Goal: Information Seeking & Learning: Learn about a topic

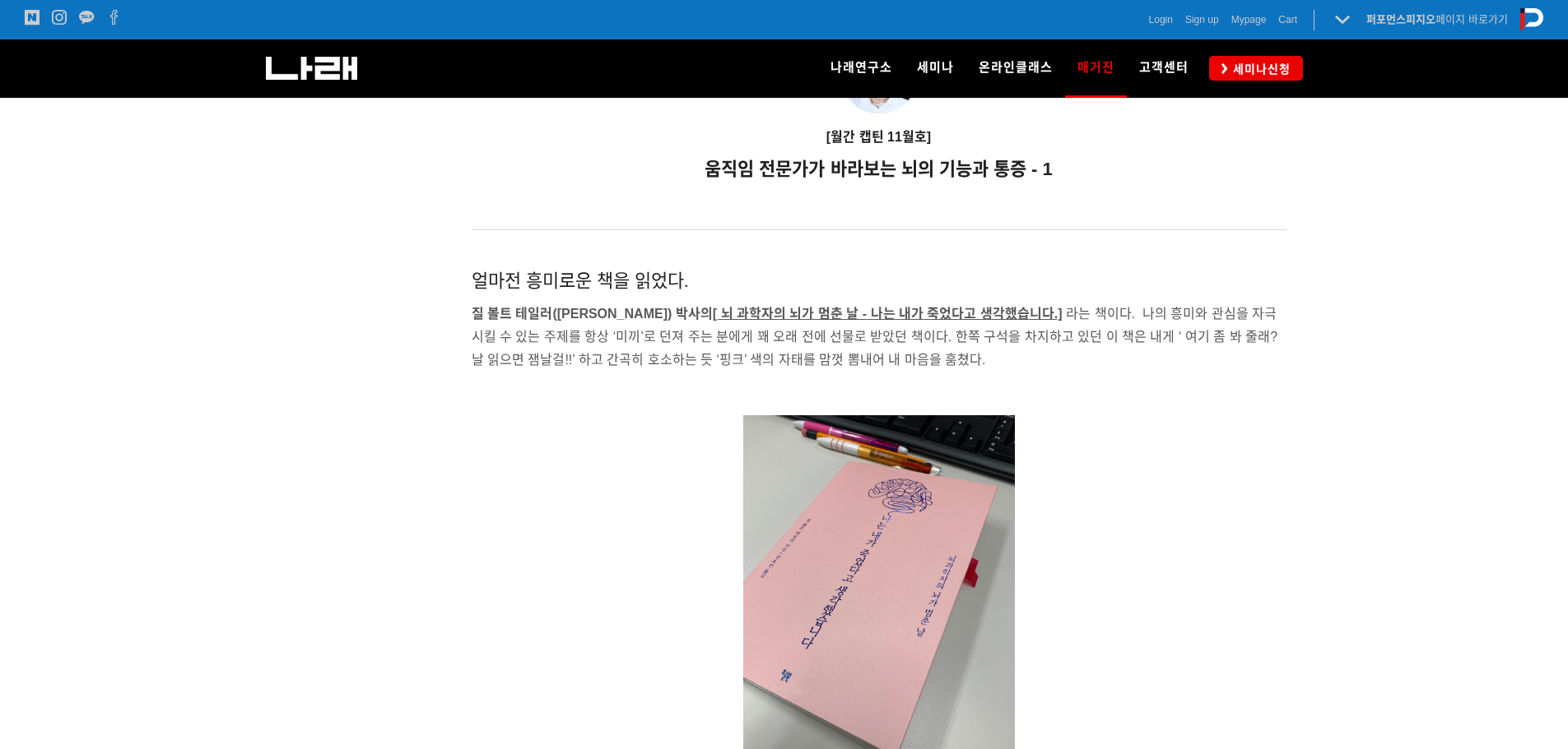
scroll to position [1076, 0]
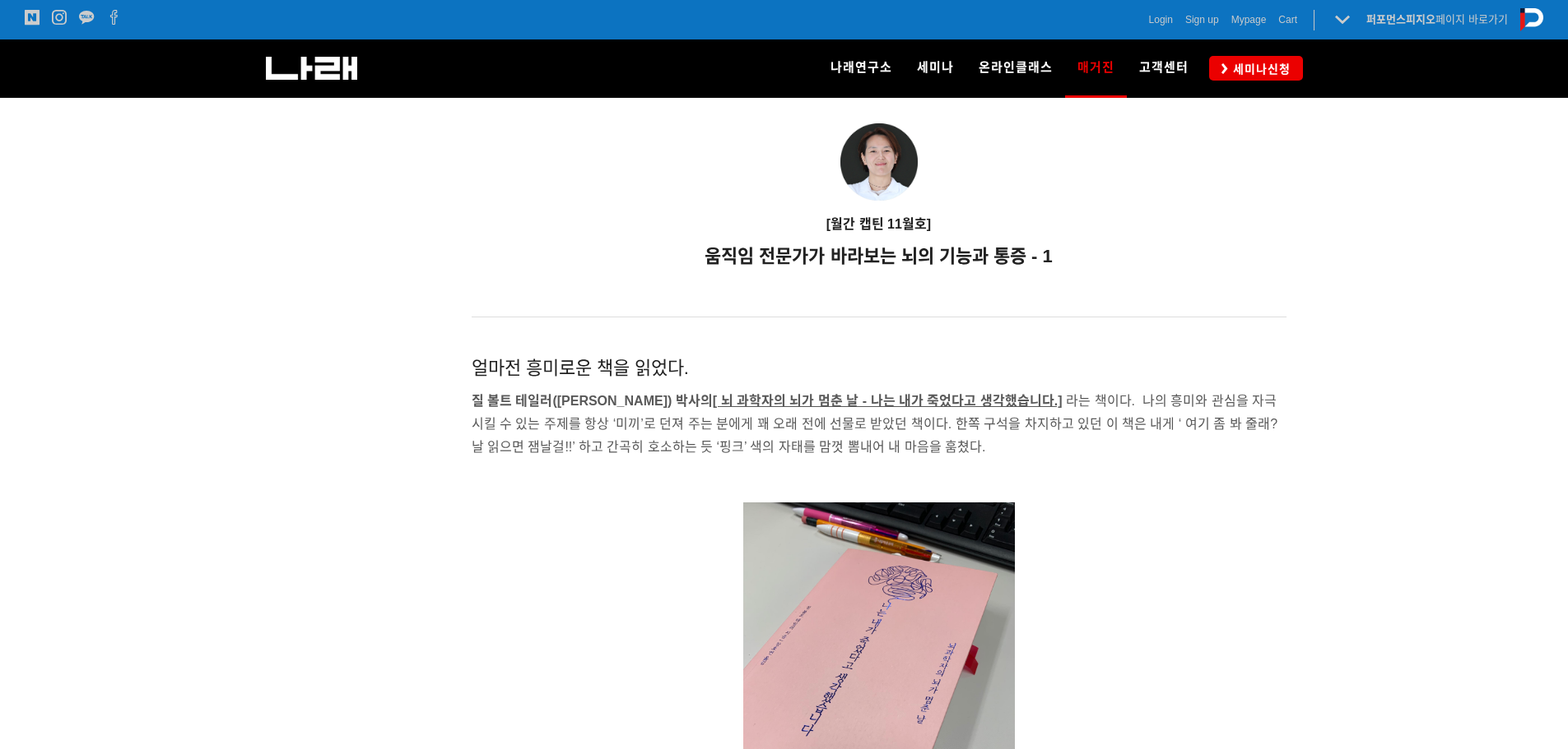
click at [882, 150] on img at bounding box center [879, 162] width 77 height 77
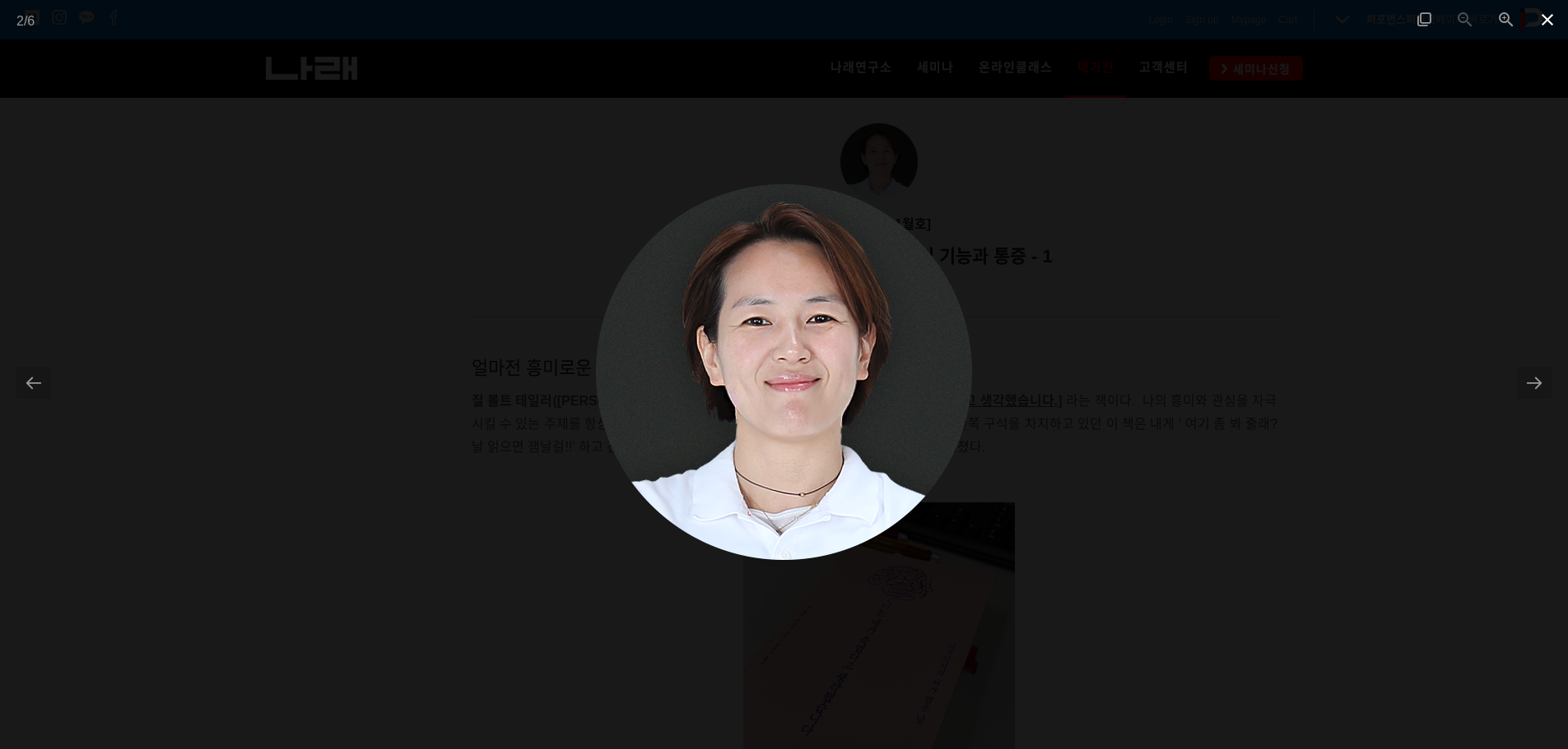
click at [1545, 20] on span at bounding box center [1546, 19] width 41 height 38
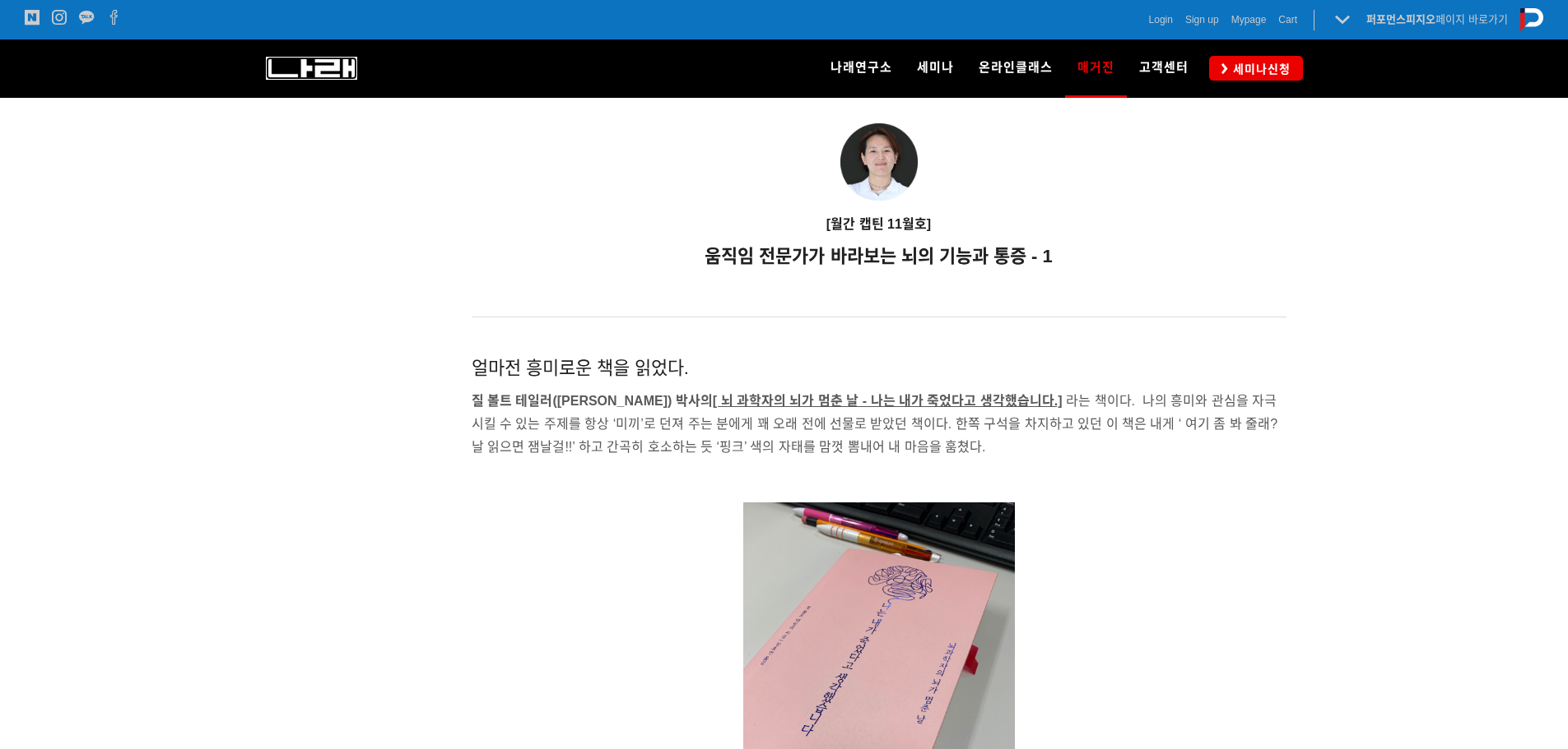
drag, startPoint x: 278, startPoint y: 66, endPoint x: 300, endPoint y: 69, distance: 22.2
click at [278, 66] on img at bounding box center [311, 69] width 91 height 23
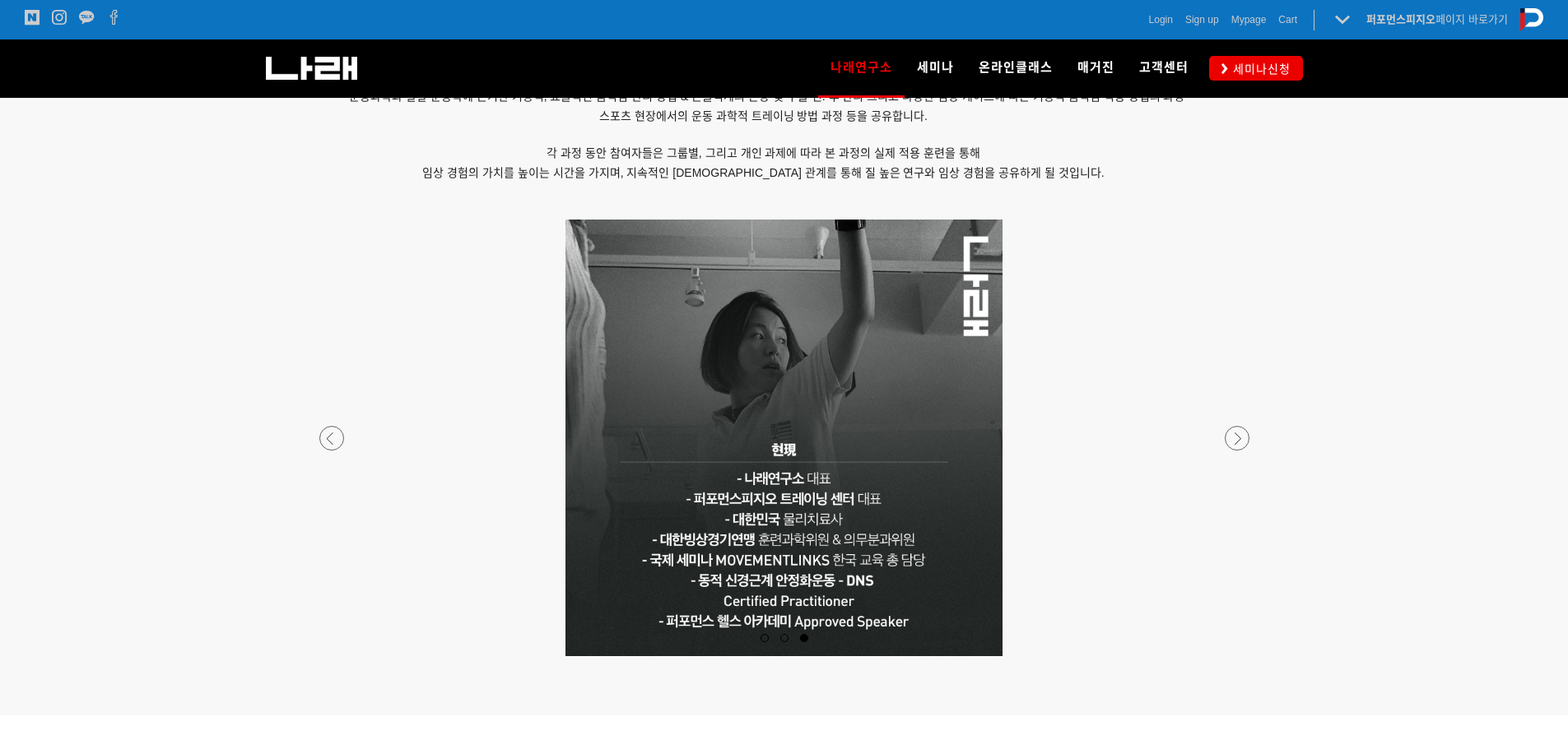
scroll to position [1375, 0]
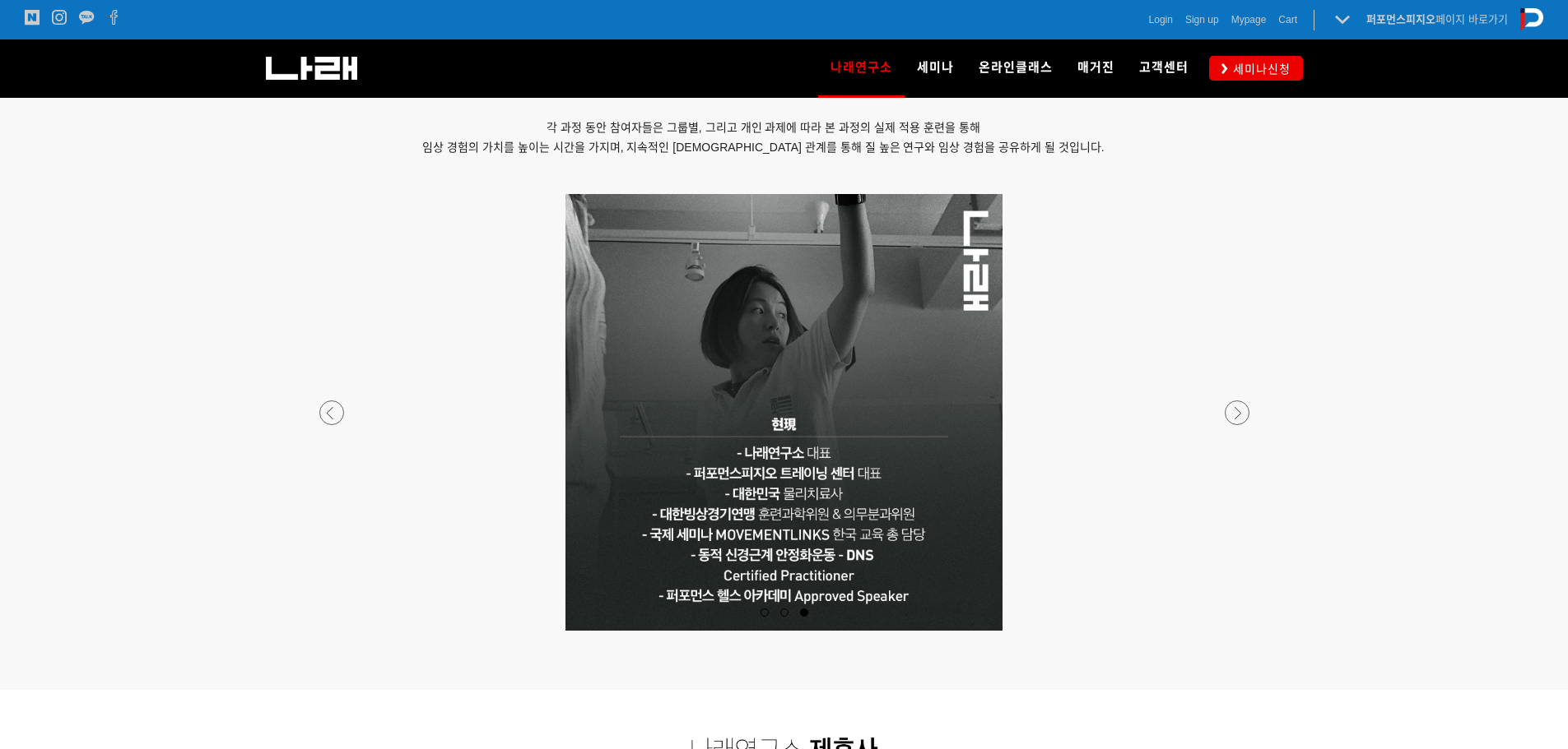
click at [319, 631] on div at bounding box center [784, 631] width 971 height 0
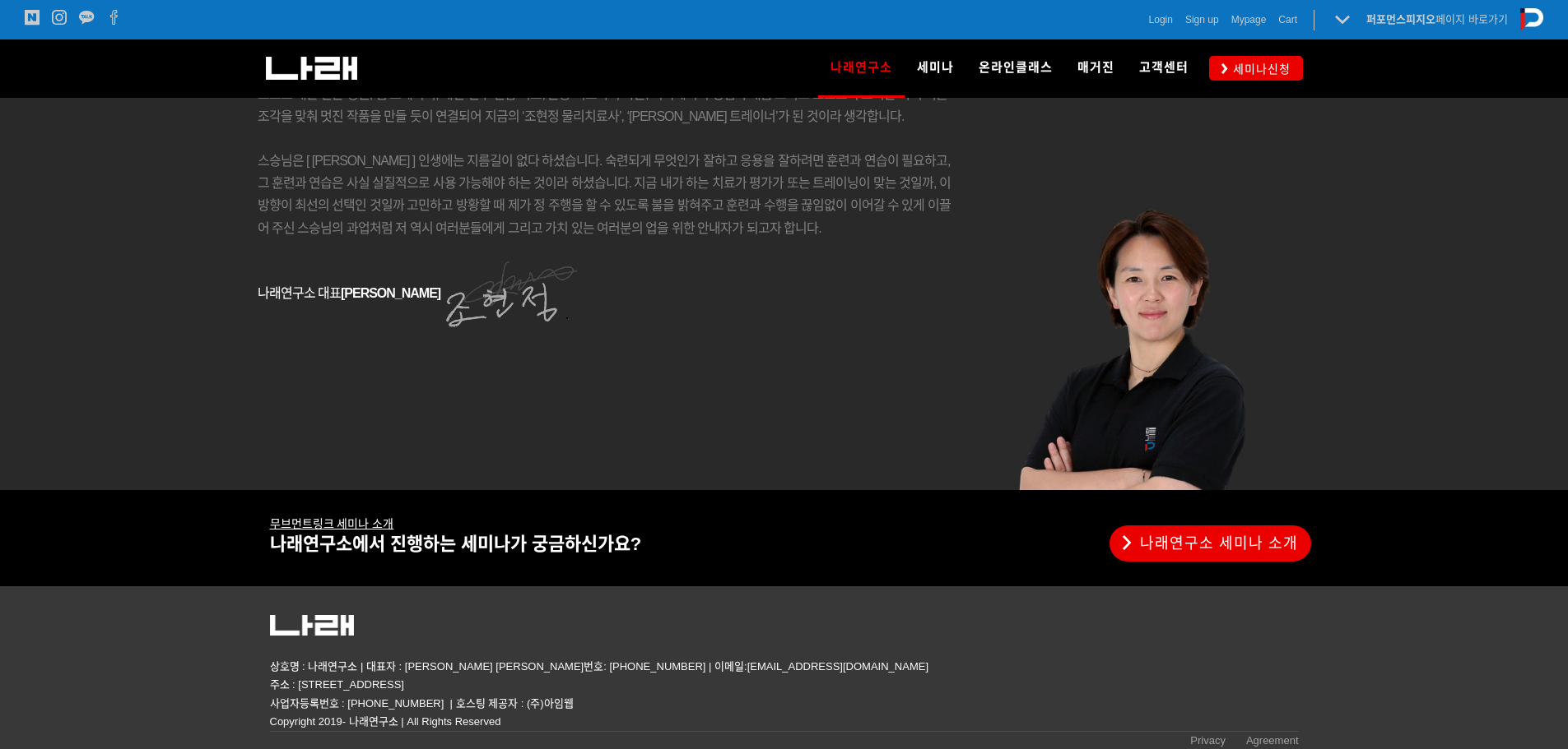
scroll to position [2792, 0]
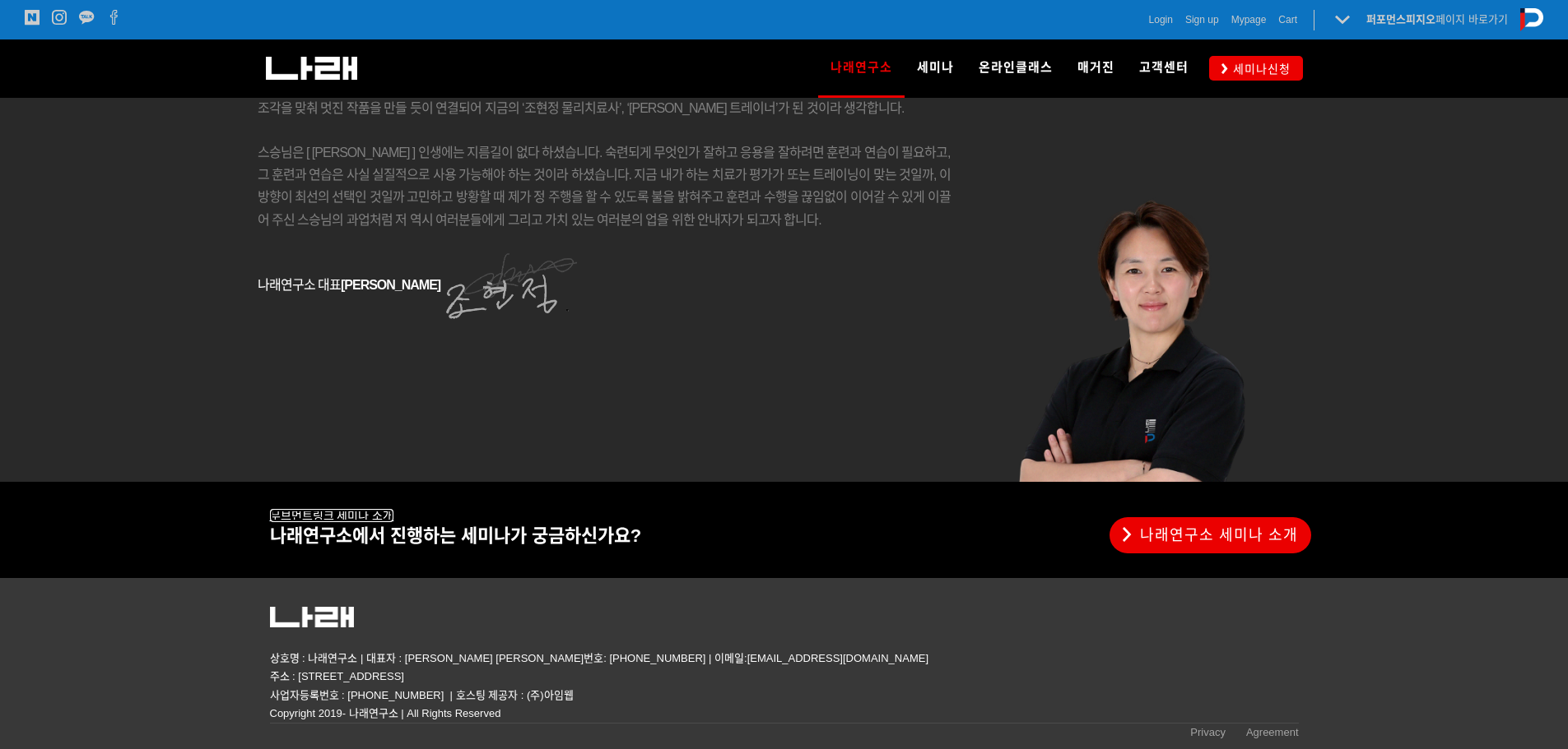
click at [355, 517] on u "무브먼트링크 세미나 소개" at bounding box center [332, 516] width 125 height 13
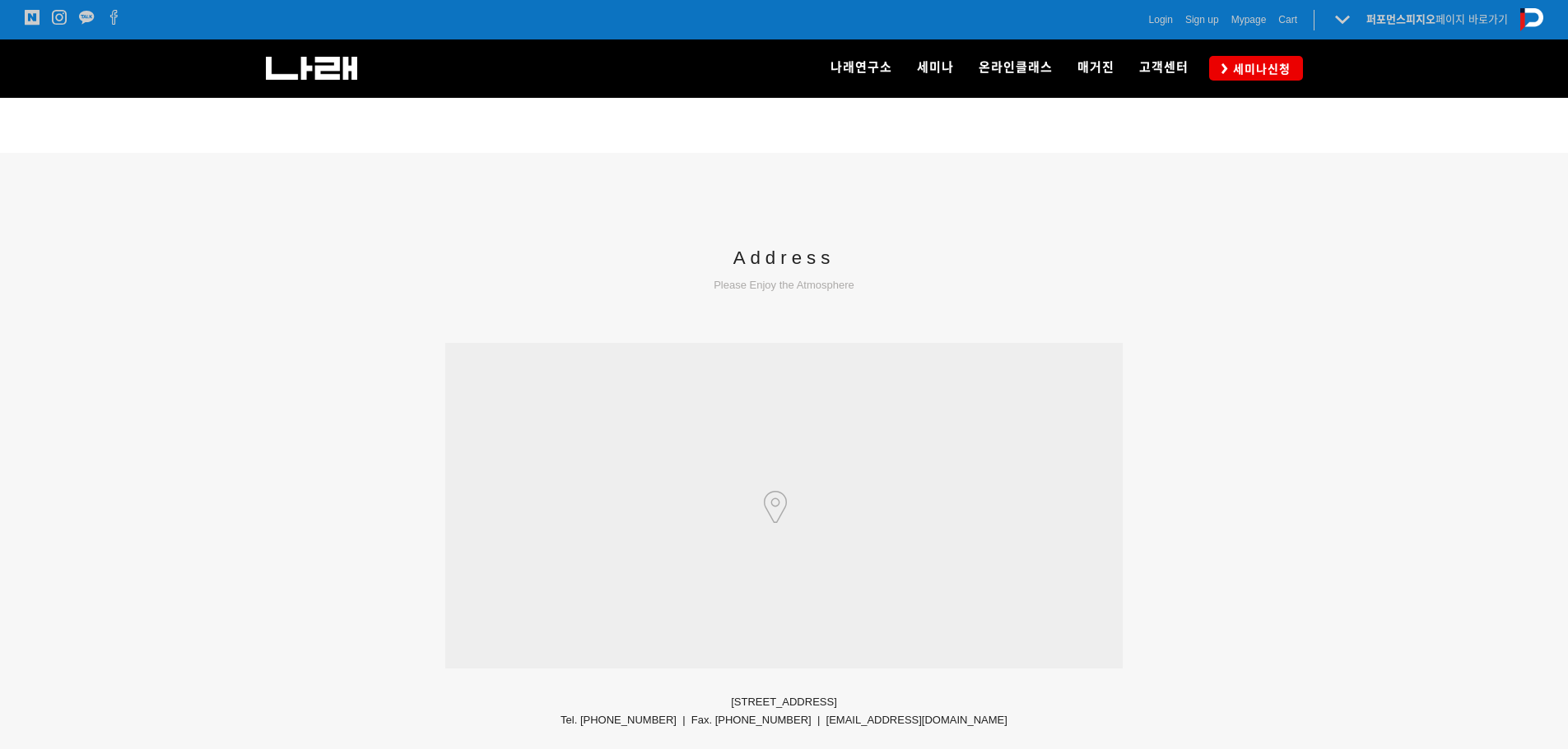
scroll to position [2238, 0]
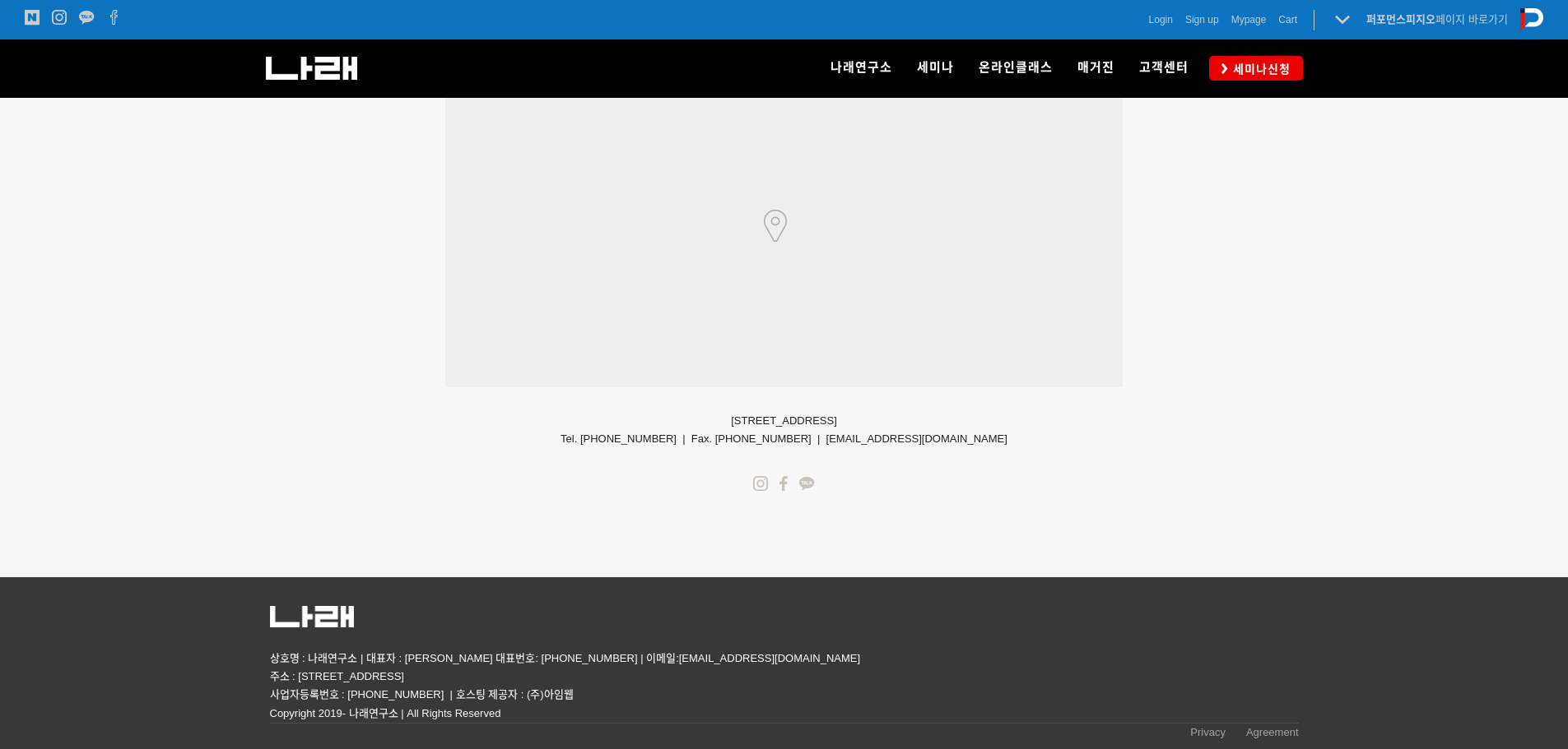
click at [780, 225] on div at bounding box center [804, 234] width 82 height 18
drag, startPoint x: 785, startPoint y: 421, endPoint x: 921, endPoint y: 419, distance: 136.0
click at [921, 419] on p "89-8, Seongsan-ro-7-gil, Seodaemun-gu, Seoul, Korea Tel. 070-1234-5647 | Fax. 0…" at bounding box center [784, 430] width 677 height 36
drag, startPoint x: 667, startPoint y: 420, endPoint x: 796, endPoint y: 419, distance: 129.0
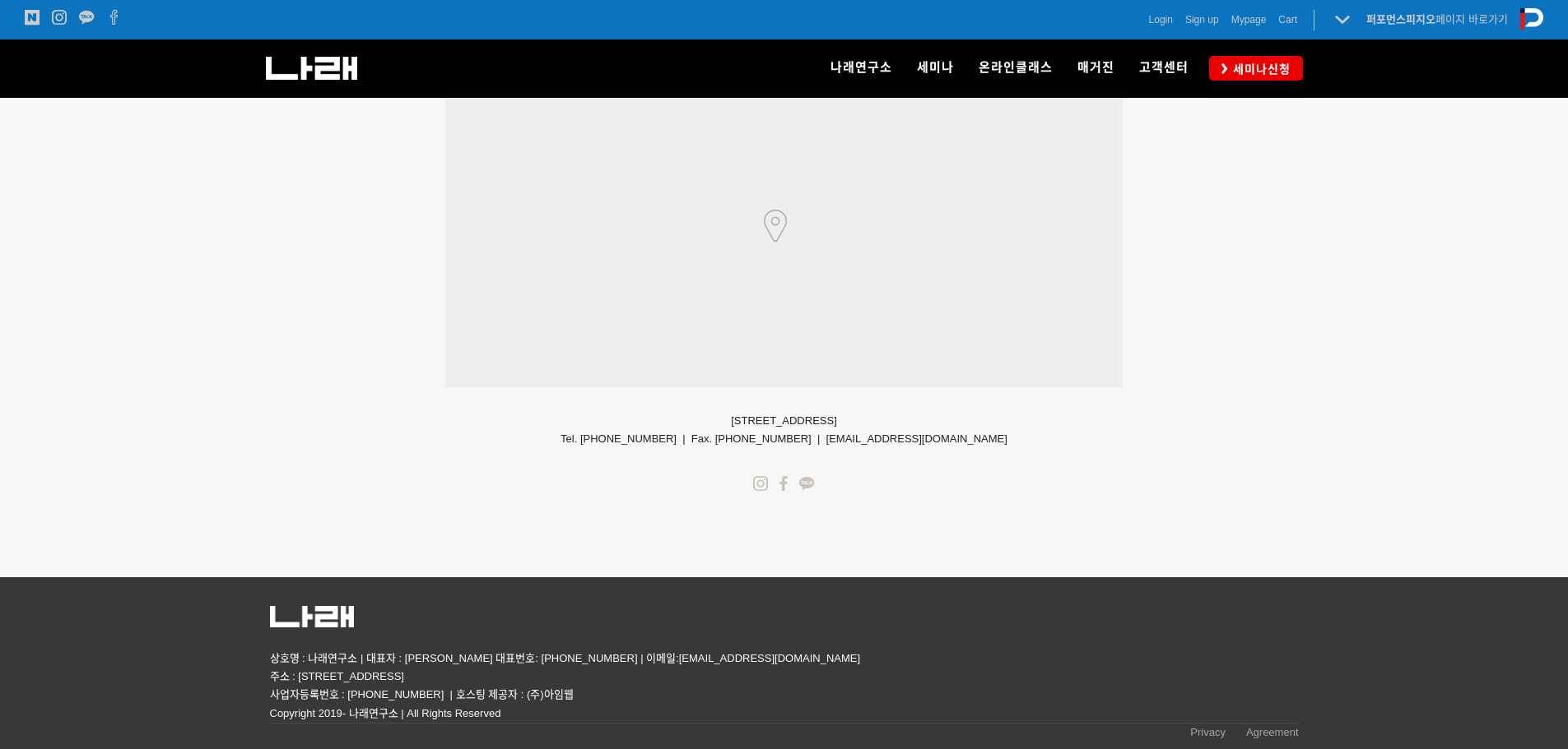
click at [796, 419] on p "89-8, Seongsan-ro-7-gil, Seodaemun-gu, Seoul, Korea Tel. 070-1234-5647 | Fax. 0…" at bounding box center [784, 430] width 677 height 36
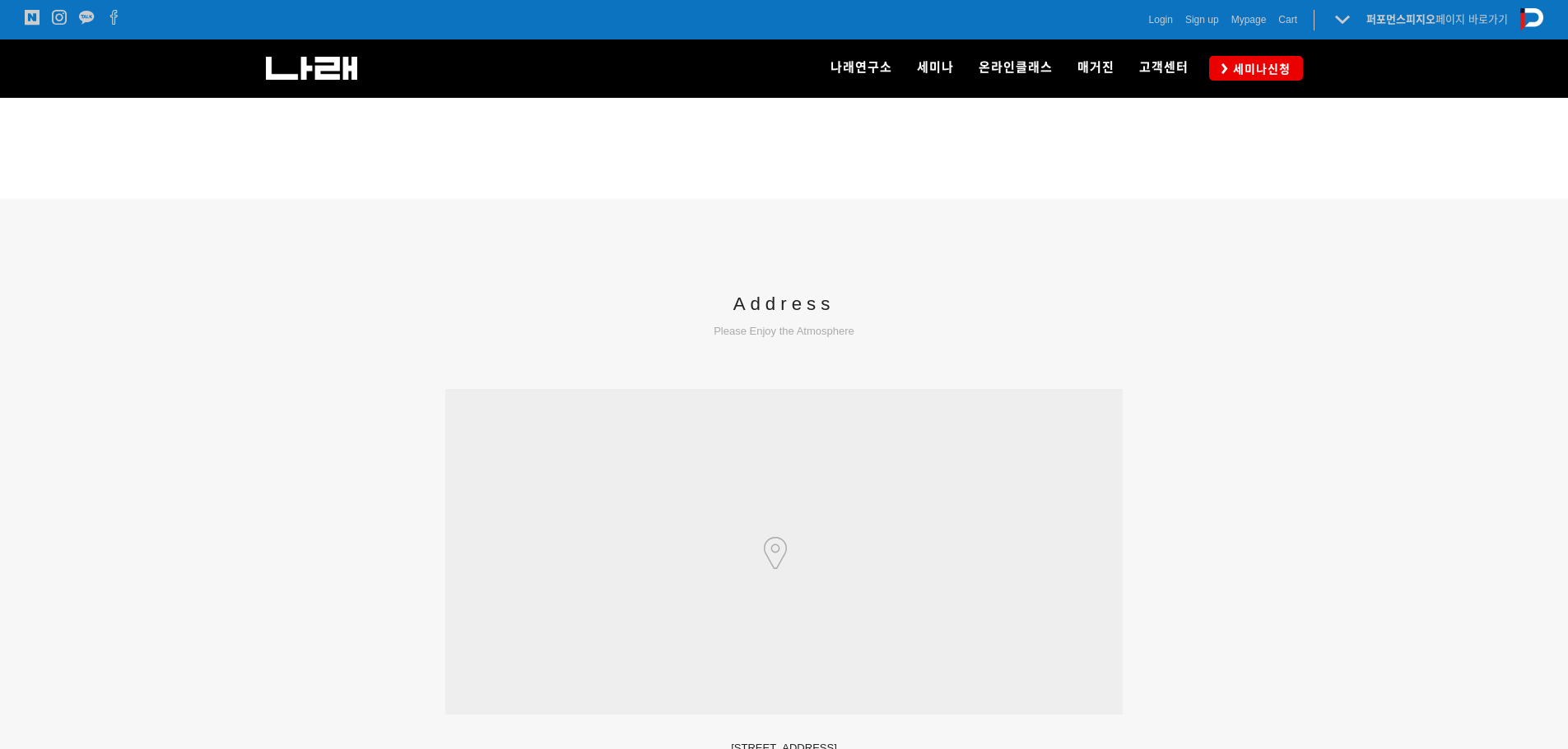
scroll to position [1908, 0]
click at [794, 476] on div at bounding box center [784, 553] width 677 height 326
click at [789, 330] on div "Address Please Enjoy the Atmosphere" at bounding box center [784, 313] width 677 height 54
click at [789, 333] on span "Please Enjoy the Atmosphere" at bounding box center [784, 333] width 140 height 13
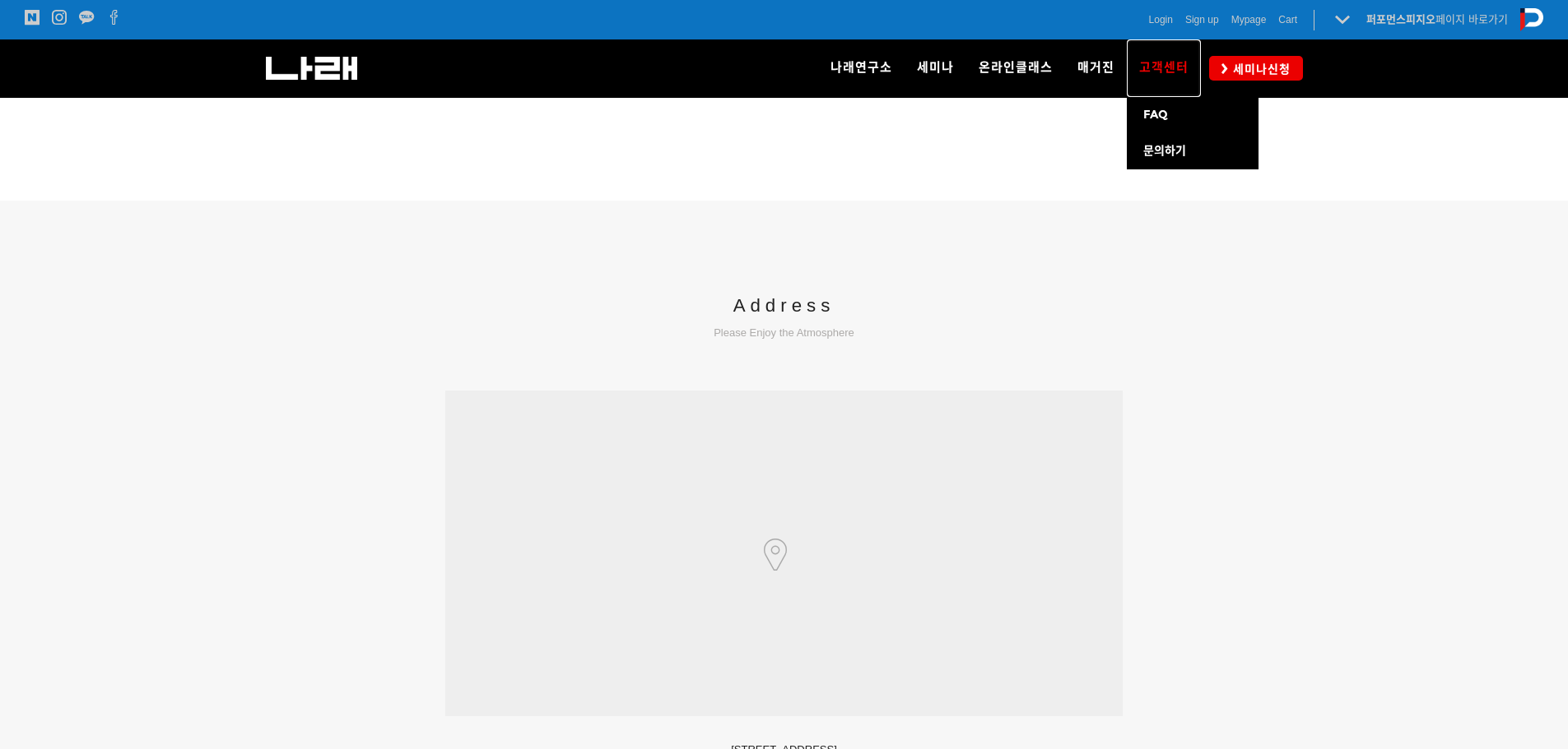
click at [1159, 66] on span "고객센터" at bounding box center [1163, 68] width 49 height 15
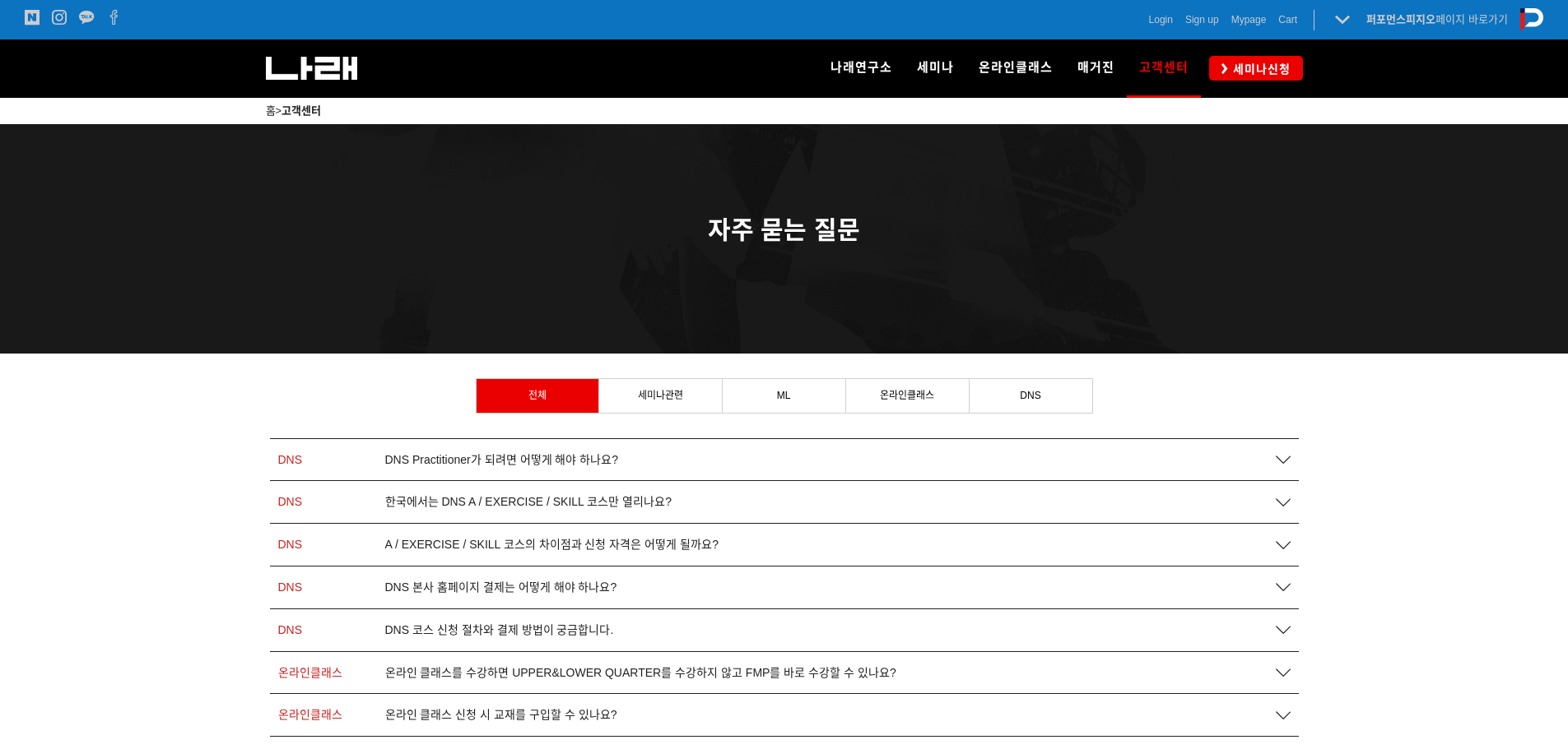
click at [1282, 457] on icon at bounding box center [1283, 460] width 15 height 15
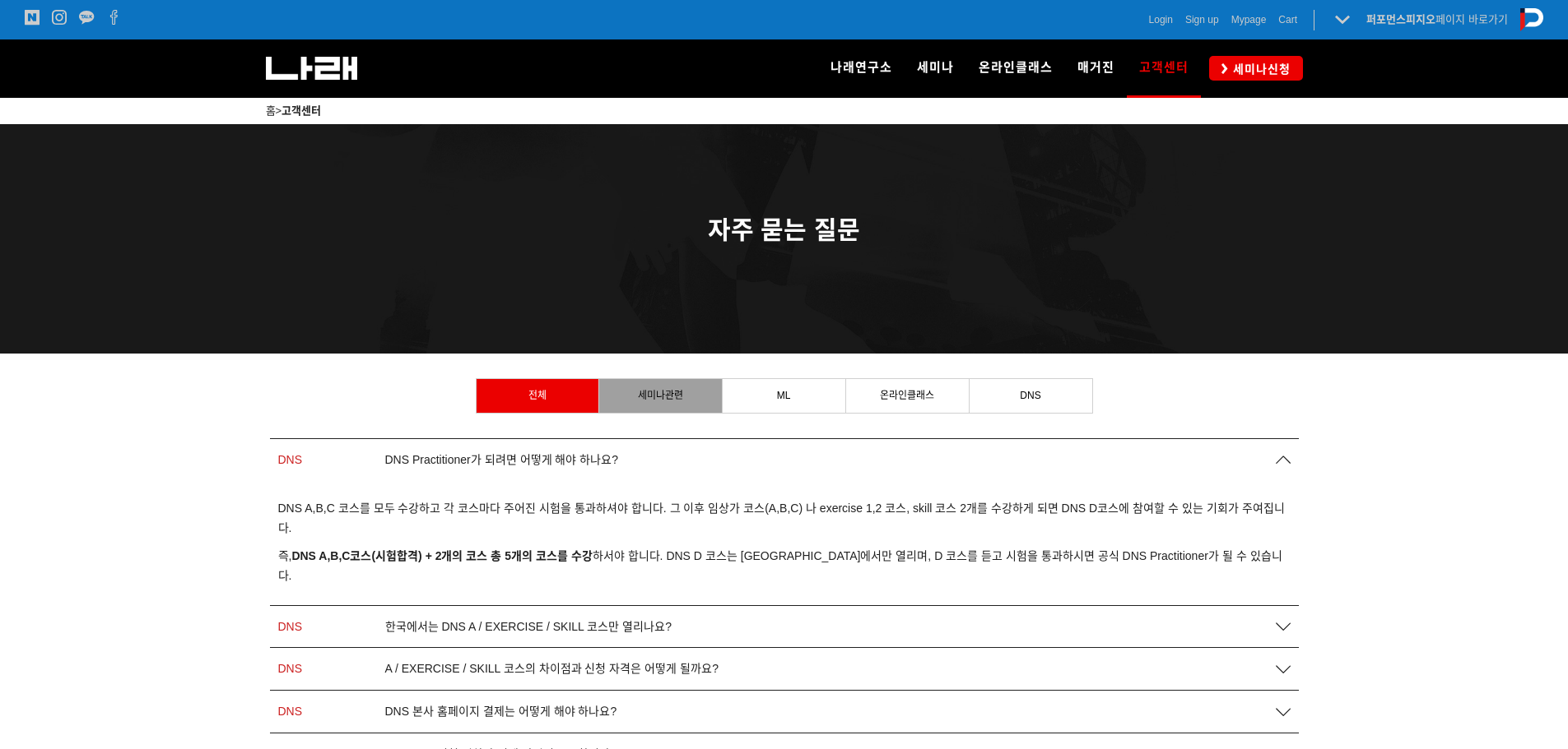
click at [695, 401] on link "세미나관련" at bounding box center [660, 395] width 123 height 33
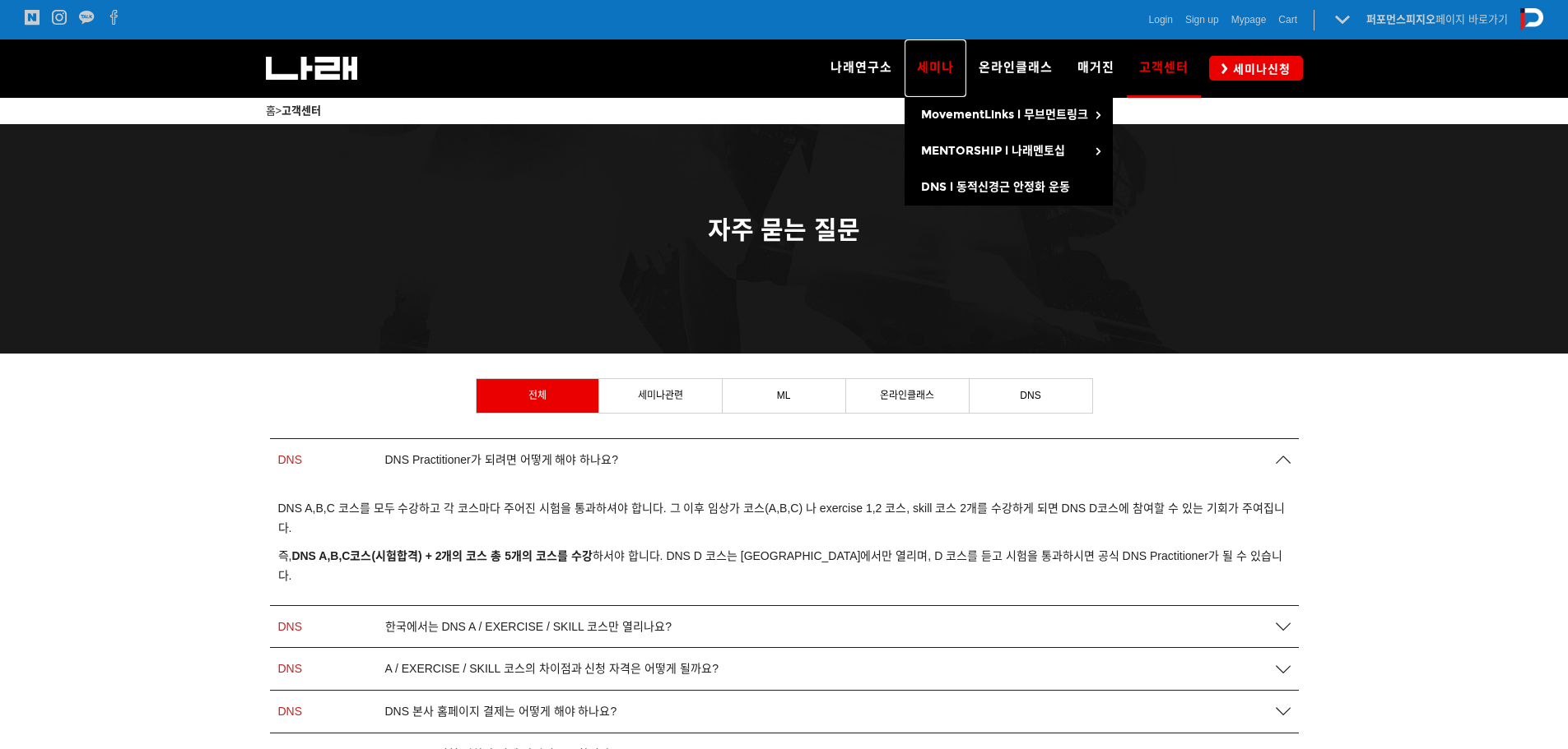
click at [933, 76] on link "세미나" at bounding box center [935, 68] width 62 height 58
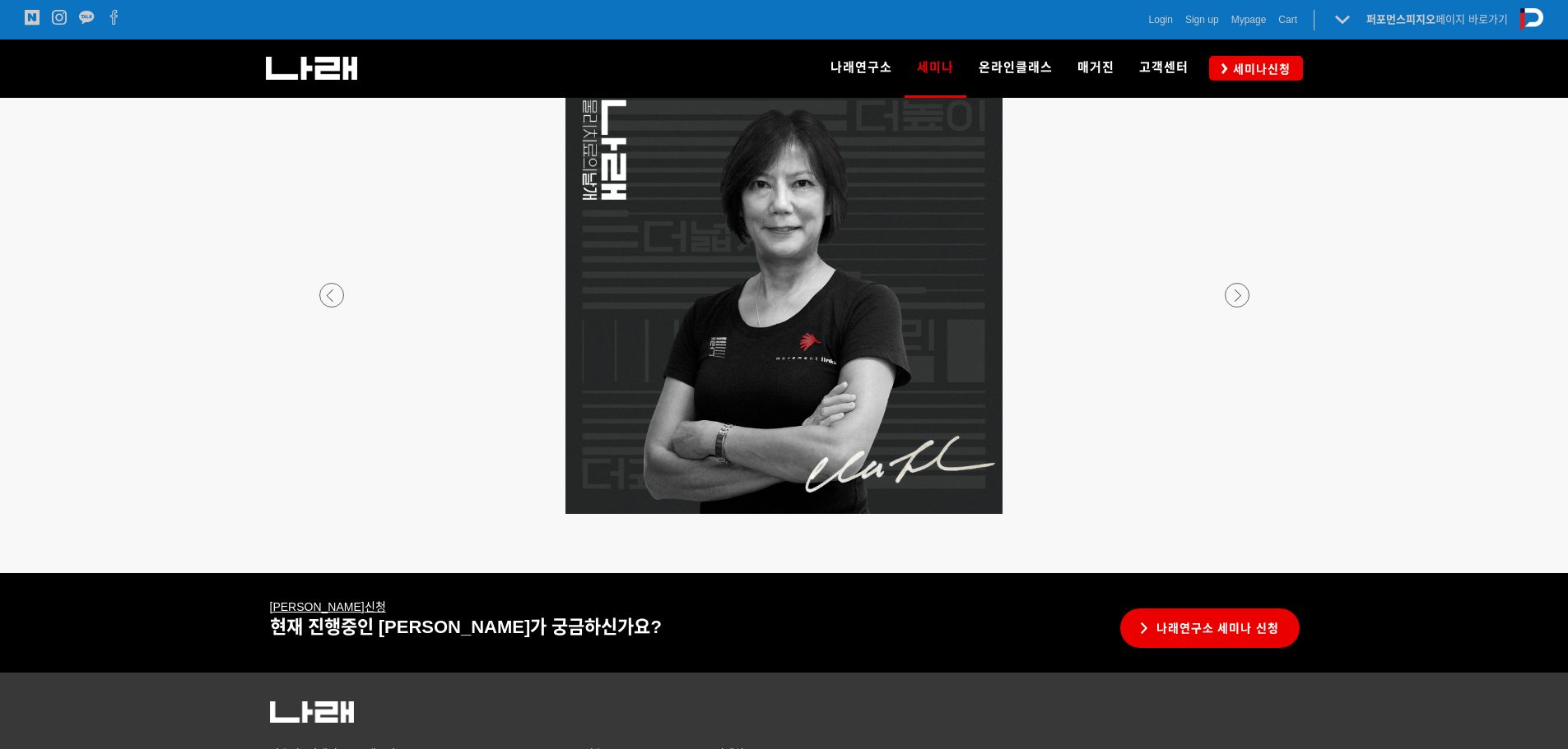
scroll to position [2830, 0]
